Goal: Navigation & Orientation: Find specific page/section

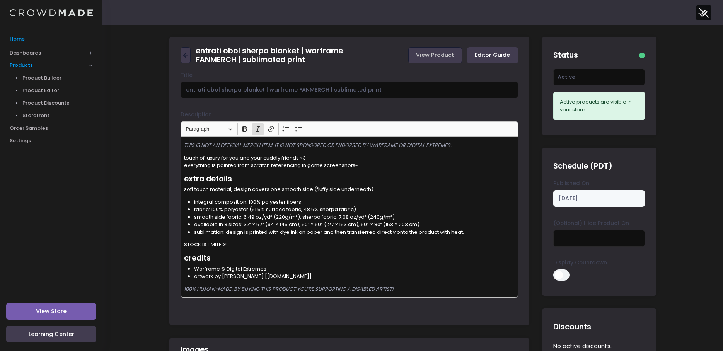
click at [26, 41] on span "Home" at bounding box center [51, 39] width 83 height 8
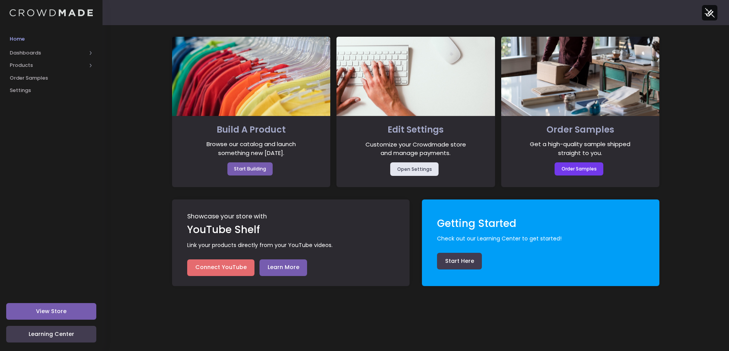
click at [27, 53] on span "Dashboards" at bounding box center [48, 53] width 77 height 8
click at [35, 61] on span "Overview" at bounding box center [57, 65] width 71 height 8
